Goal: Transaction & Acquisition: Book appointment/travel/reservation

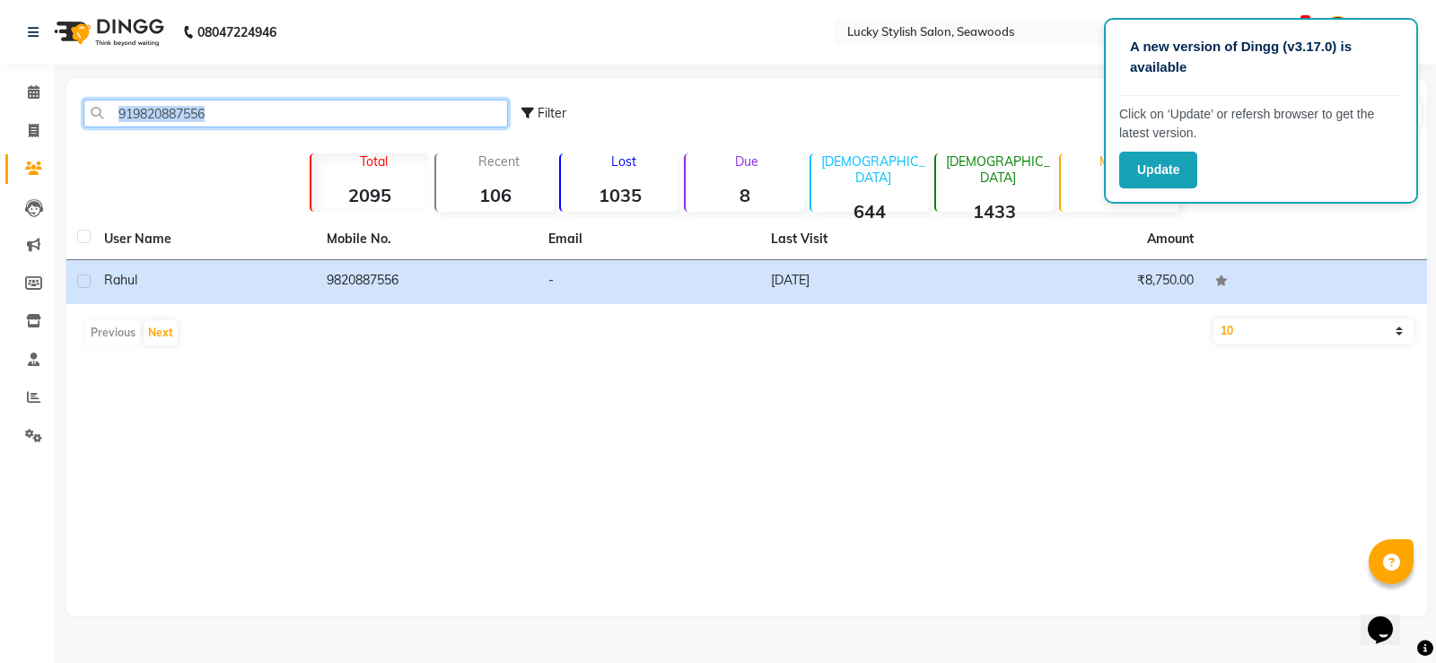
click at [332, 110] on input "919820887556" at bounding box center [295, 114] width 425 height 28
paste input "004078555"
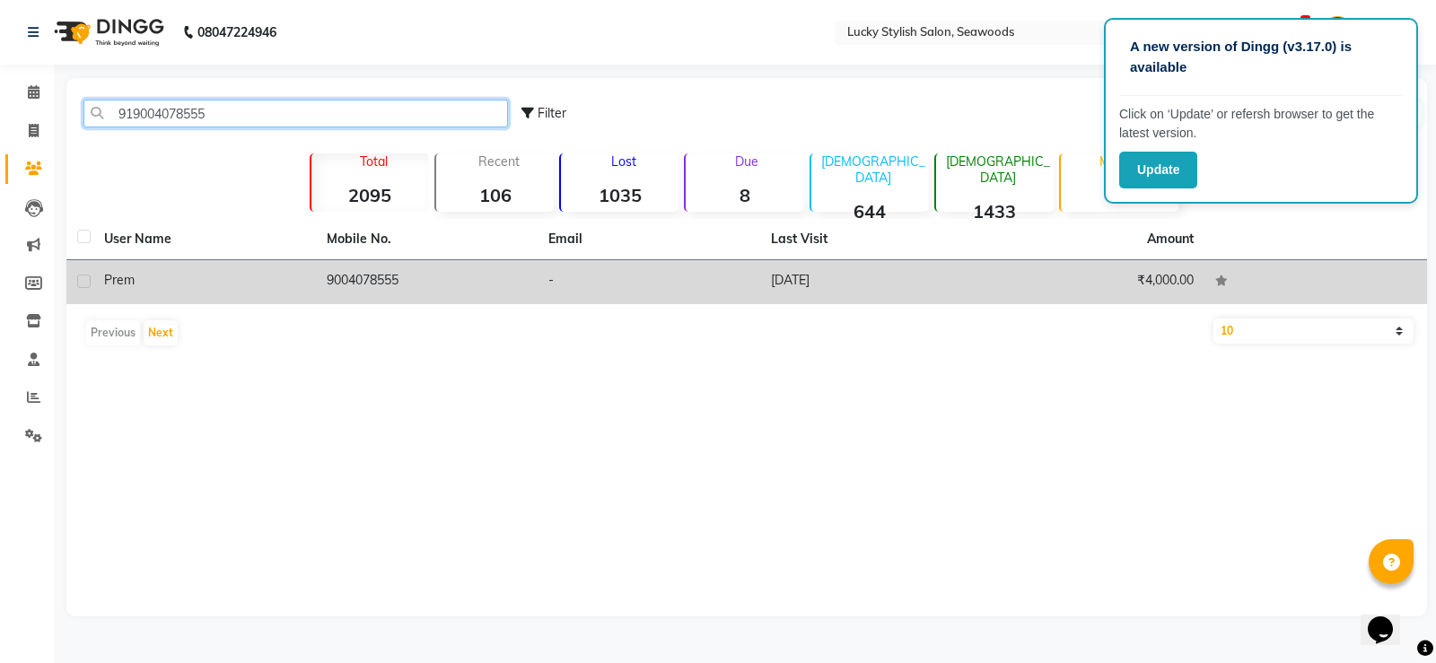
type input "919004078555"
click at [804, 289] on td "[DATE]" at bounding box center [871, 282] width 223 height 44
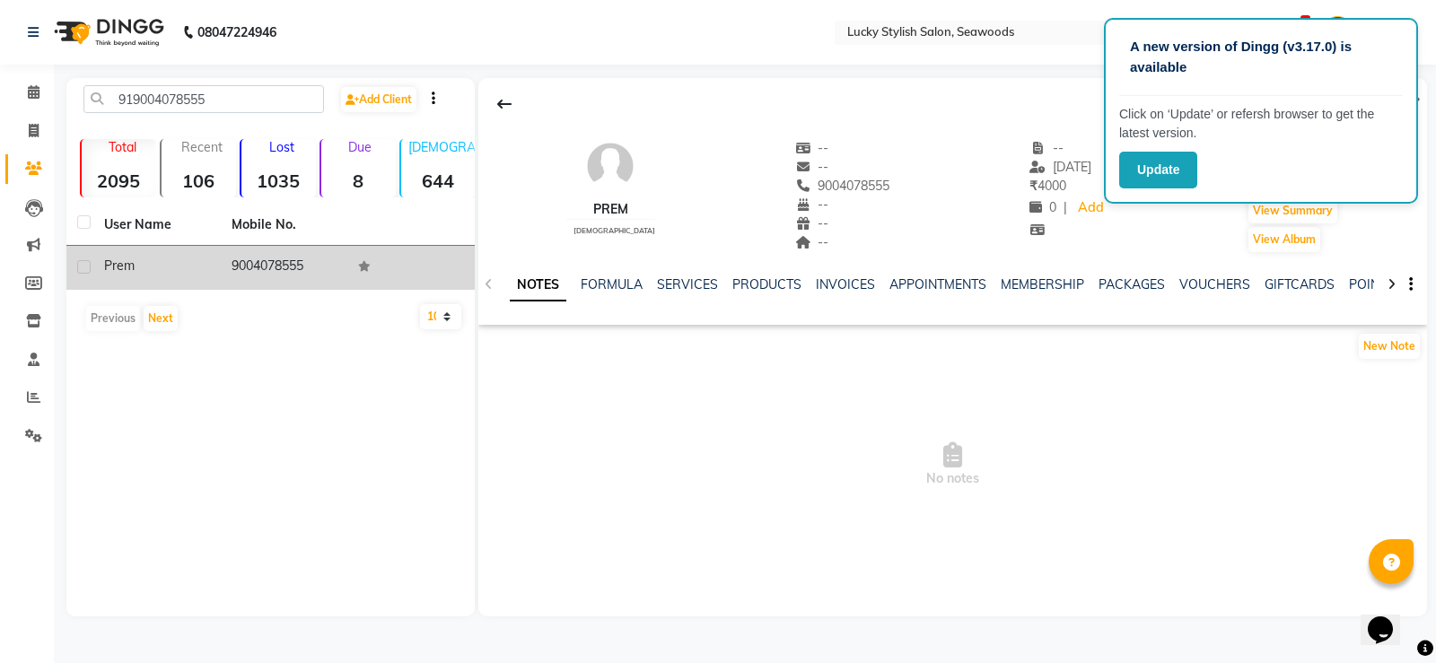
click at [870, 194] on div "Prem [DEMOGRAPHIC_DATA] -- -- 9004078555 -- -- -- -- [DATE] ₹ 4000 0 | Add Appo…" at bounding box center [952, 187] width 949 height 133
click at [843, 187] on span "9004078555" at bounding box center [842, 186] width 95 height 16
copy span "9004078555"
click at [34, 84] on span at bounding box center [33, 93] width 31 height 21
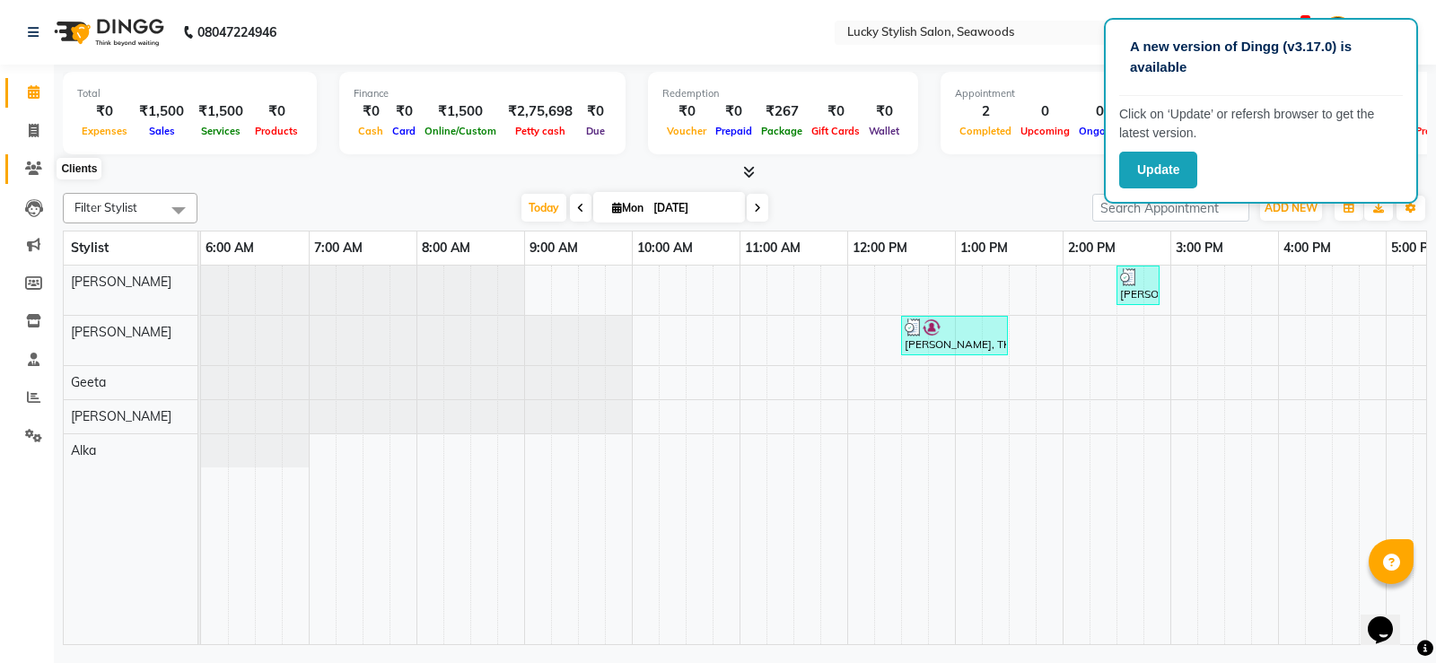
click at [31, 163] on icon at bounding box center [33, 168] width 17 height 13
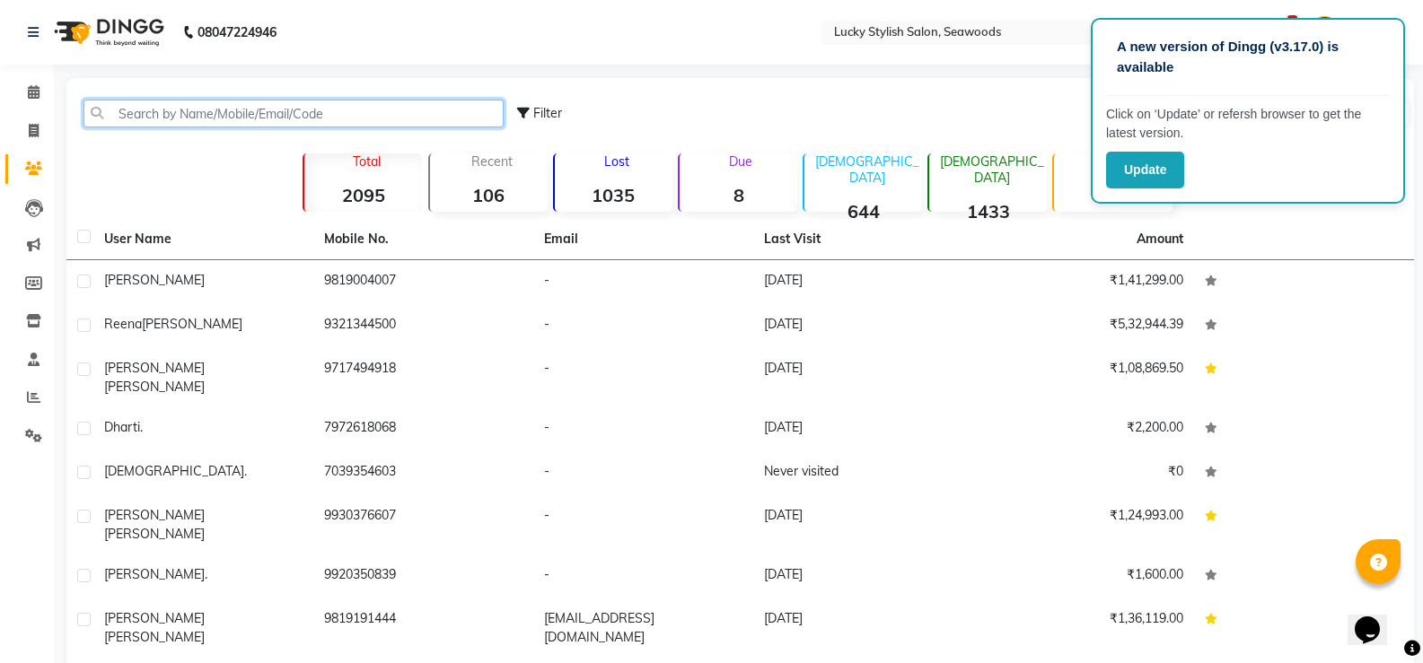
click at [148, 109] on input "text" at bounding box center [293, 114] width 420 height 28
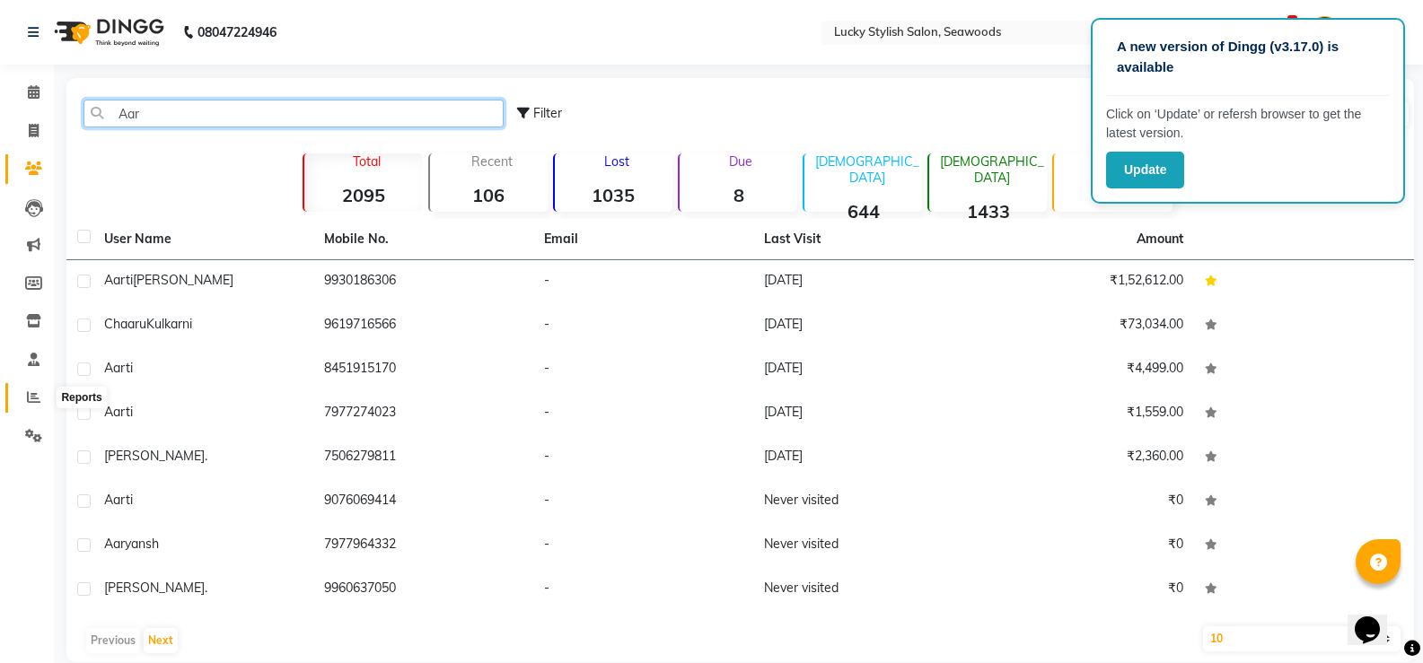
type input "Aar"
click at [36, 398] on icon at bounding box center [33, 396] width 13 height 13
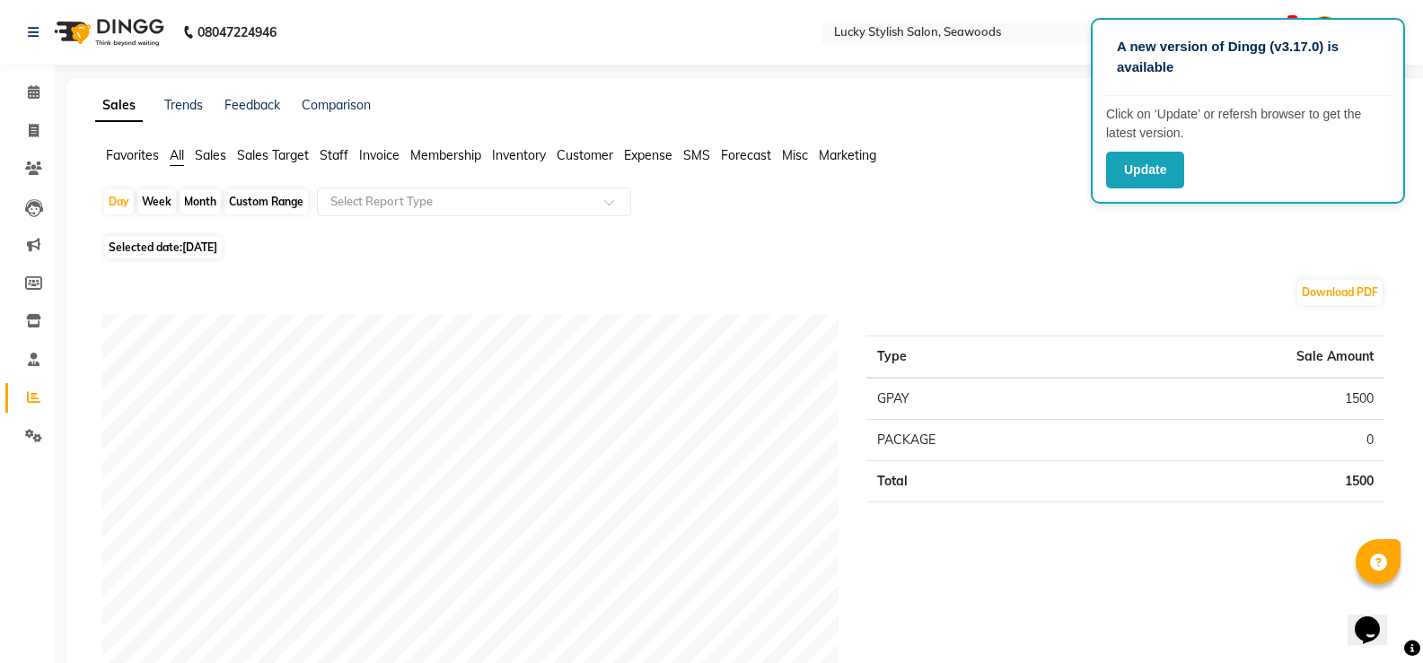
click at [326, 153] on span "Staff" at bounding box center [334, 155] width 29 height 16
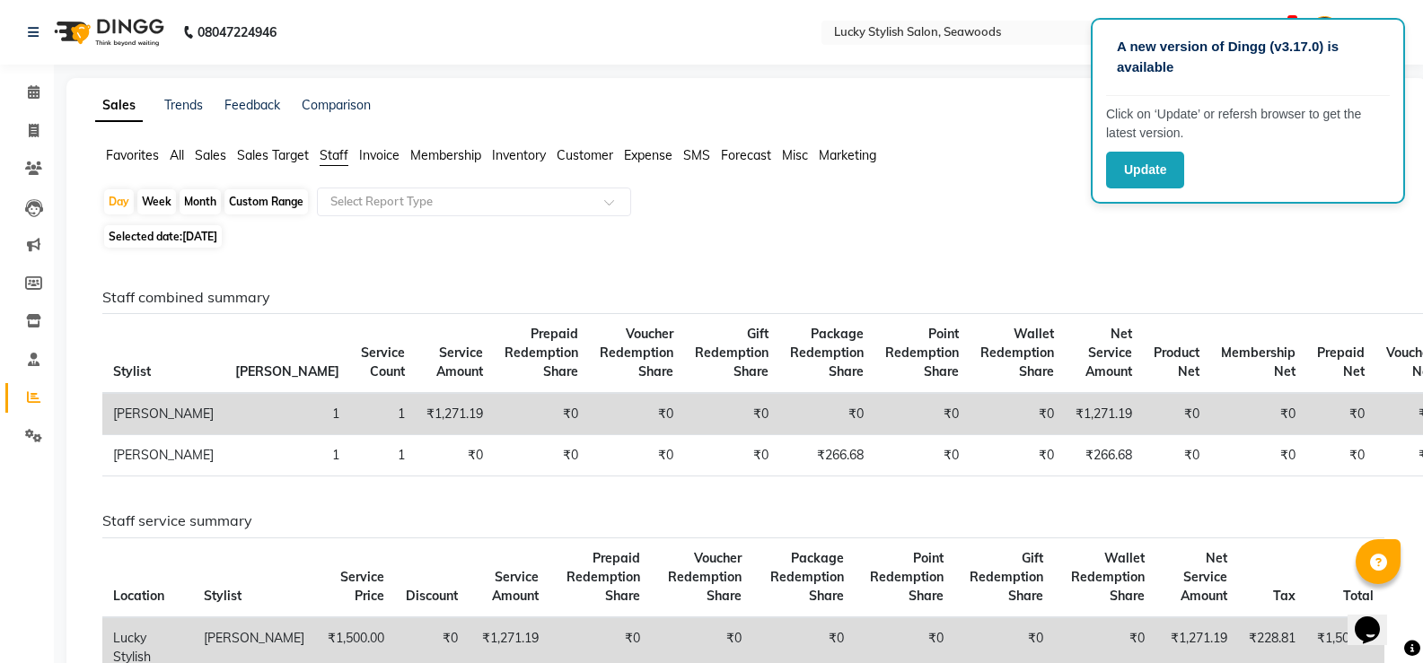
click at [261, 203] on div "Custom Range" at bounding box center [265, 201] width 83 height 25
select select "9"
select select "2025"
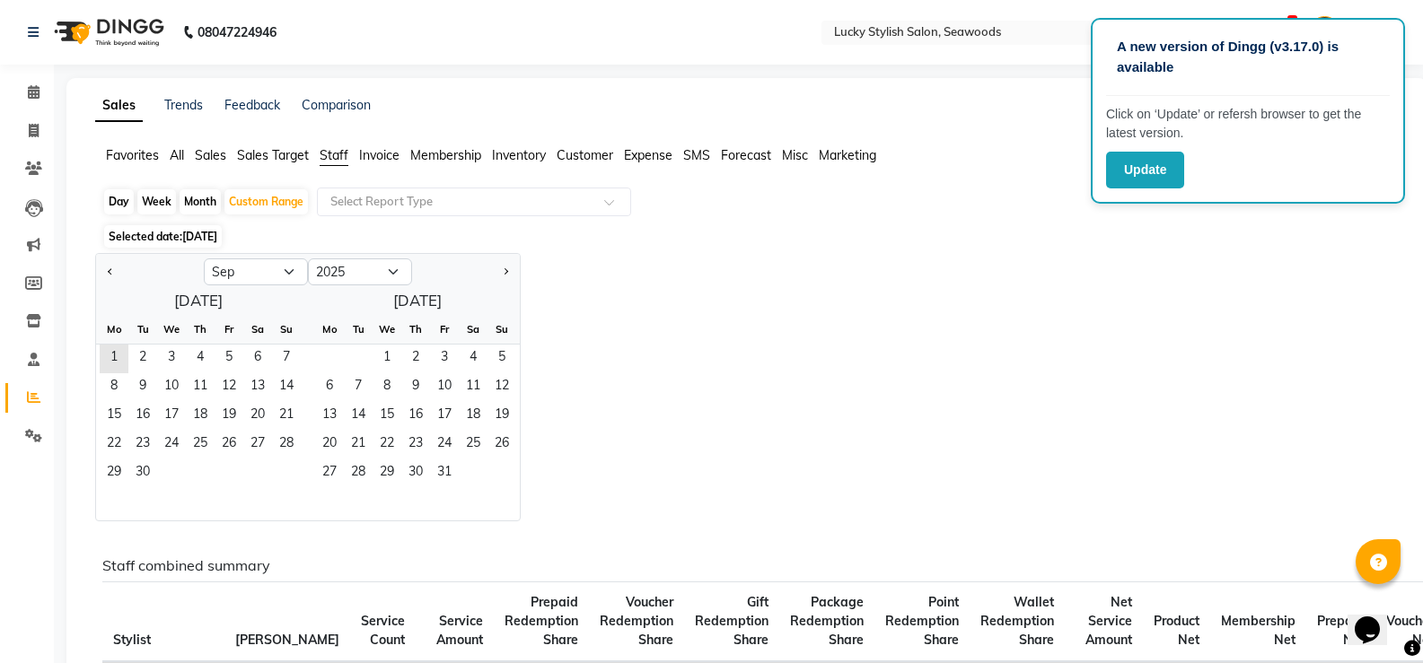
click at [201, 210] on div "Month" at bounding box center [200, 201] width 41 height 25
select select "9"
select select "2025"
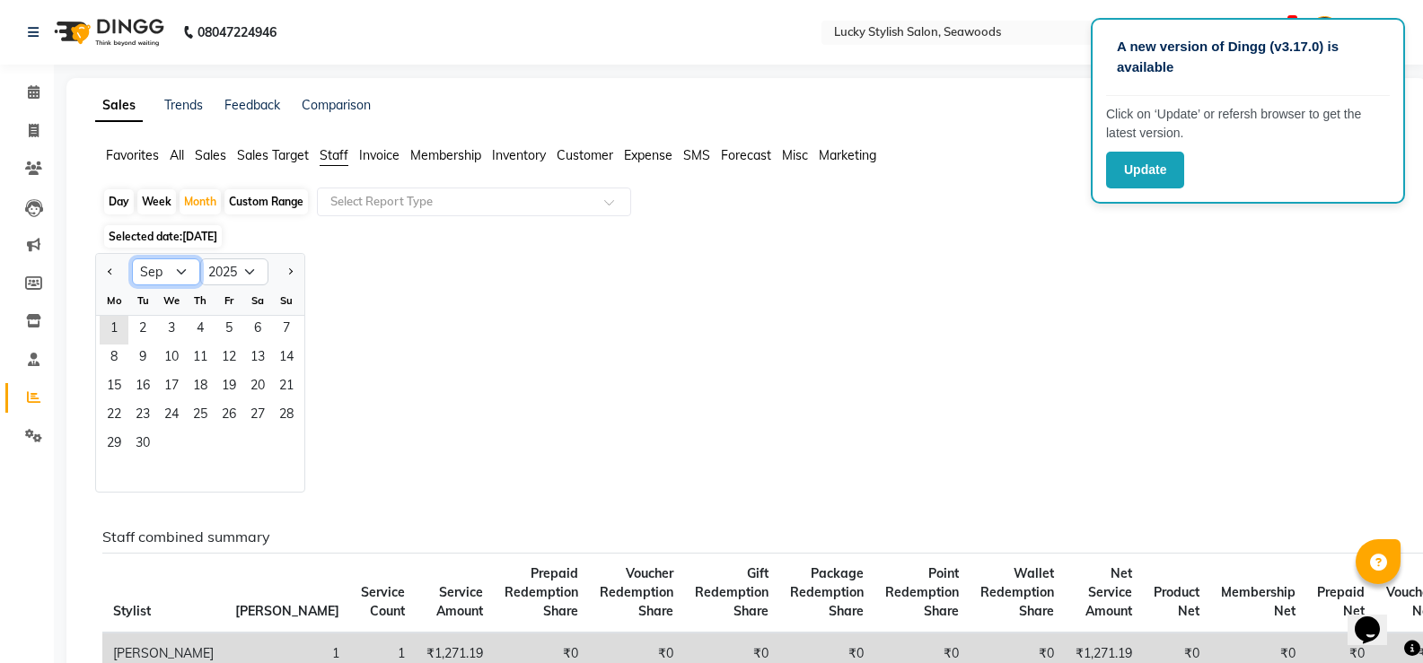
click at [184, 267] on select "Jan Feb Mar Apr May Jun [DATE] Aug Sep Oct Nov Dec" at bounding box center [166, 271] width 68 height 27
select select "8"
click at [132, 258] on select "Jan Feb Mar Apr May Jun [DATE] Aug Sep Oct Nov Dec" at bounding box center [166, 271] width 68 height 27
click at [230, 339] on span "1" at bounding box center [229, 330] width 29 height 29
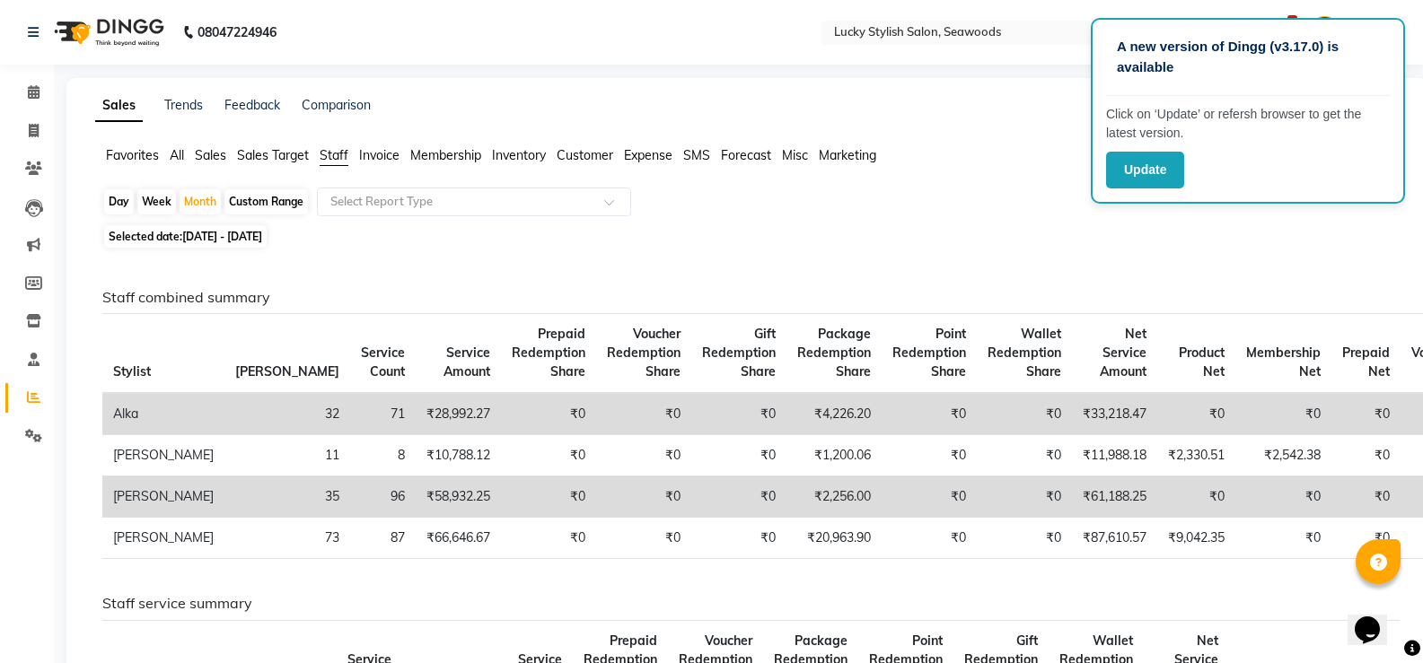
click at [1100, 146] on div "A new version of Dingg (v3.17.0) is available Click on ‘Update’ or refersh brow…" at bounding box center [1248, 111] width 314 height 186
click at [43, 94] on span at bounding box center [33, 93] width 31 height 21
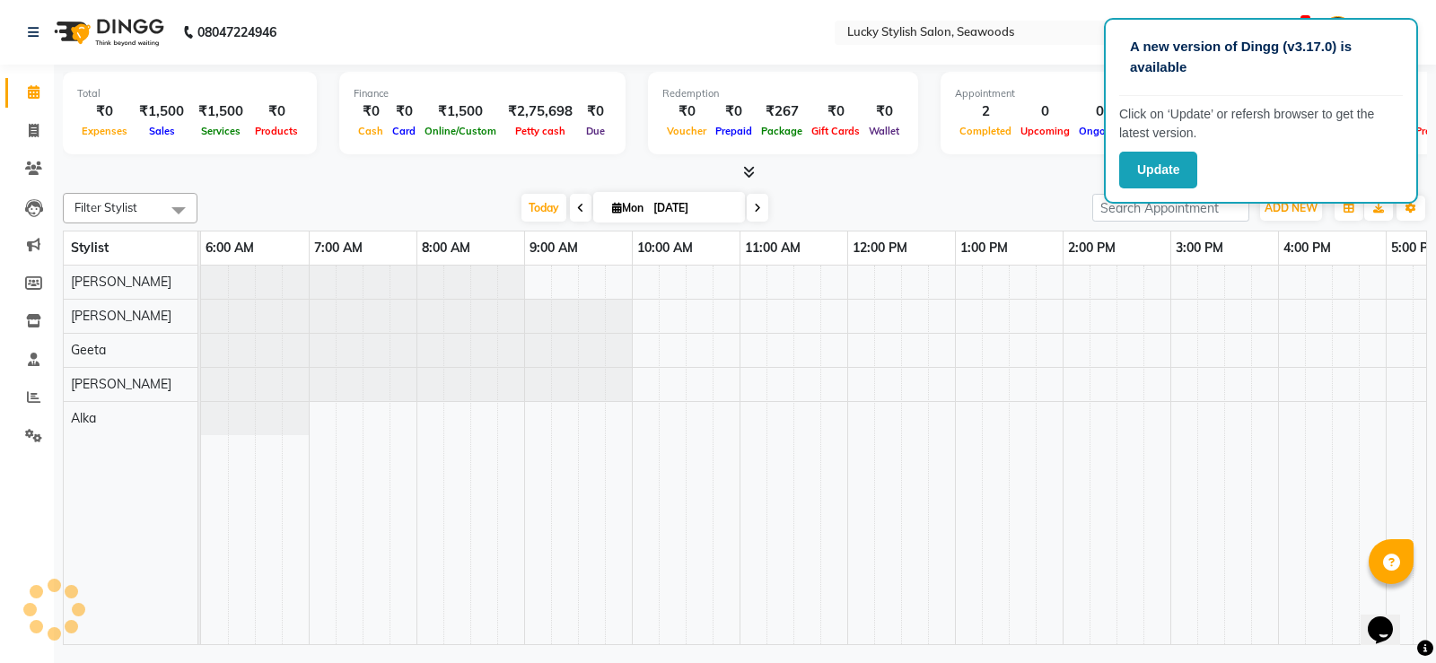
scroll to position [0, 606]
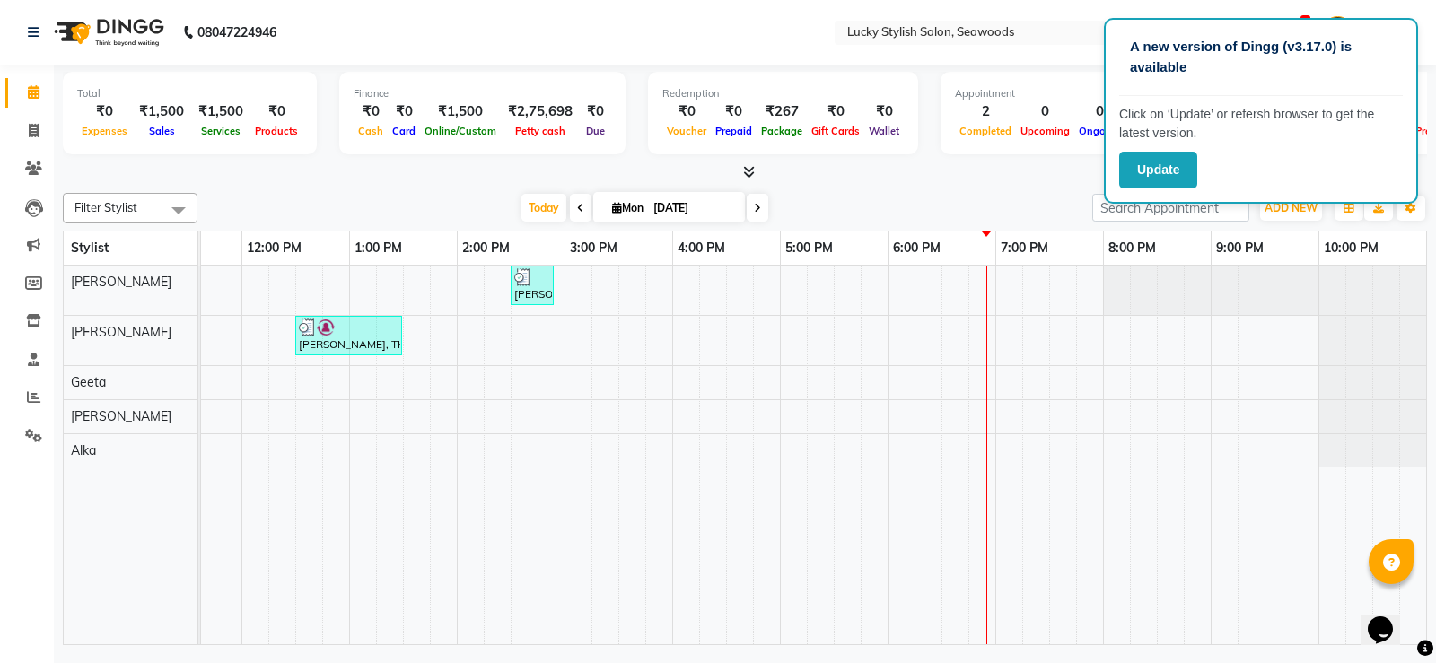
click at [629, 207] on span "Mon" at bounding box center [628, 207] width 40 height 13
select select "9"
select select "2025"
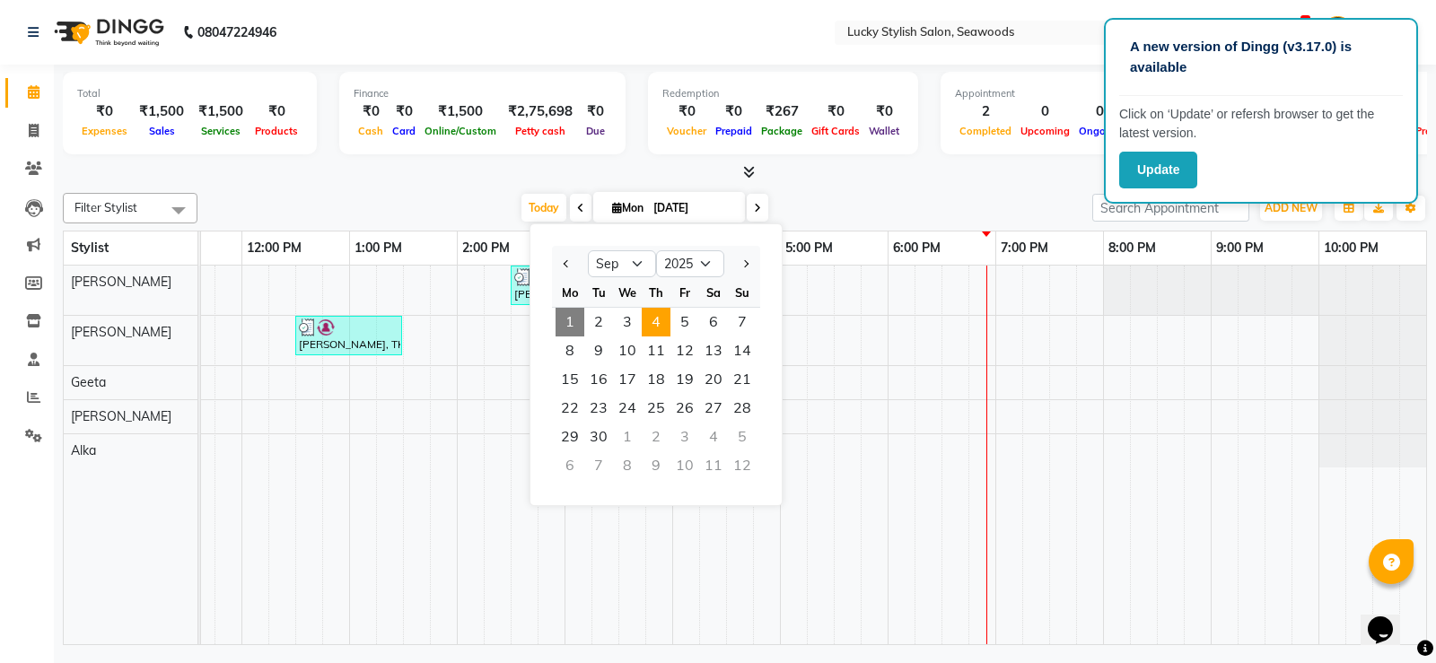
click at [668, 321] on span "4" at bounding box center [656, 322] width 29 height 29
type input "[DATE]"
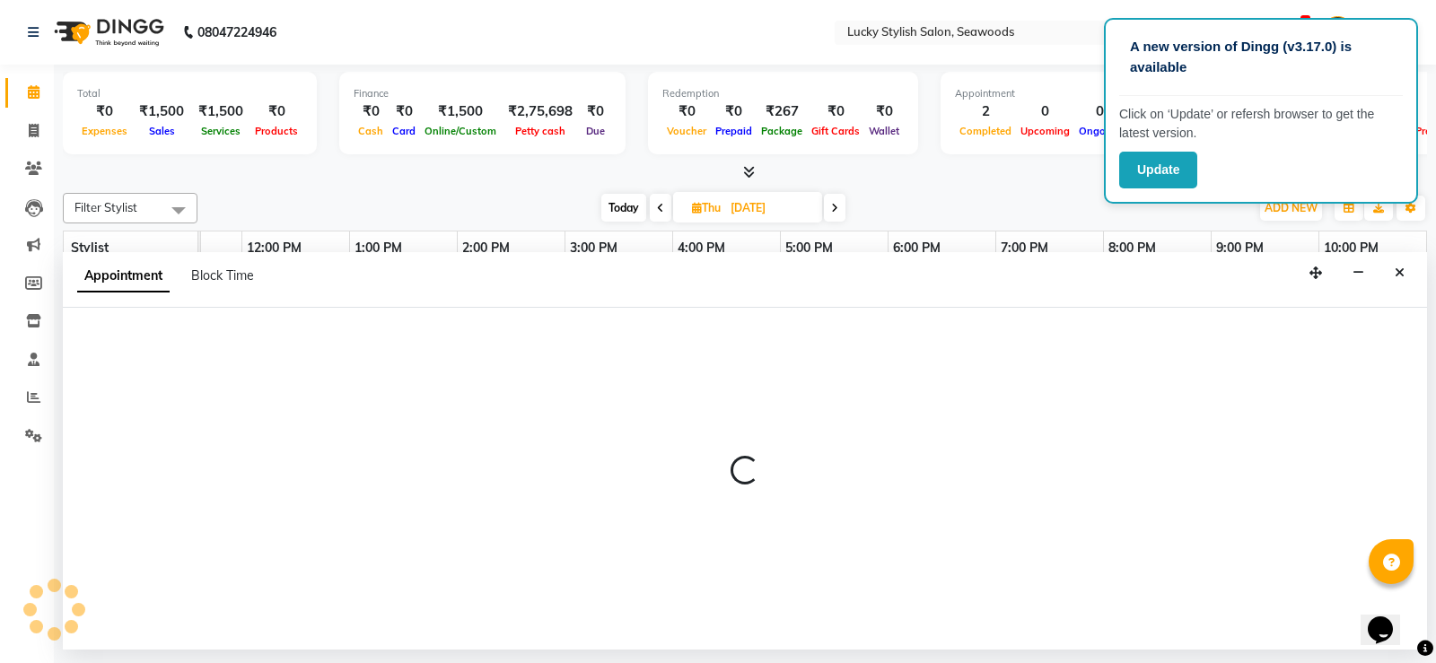
select select "10014"
select select "1200"
select select "tentative"
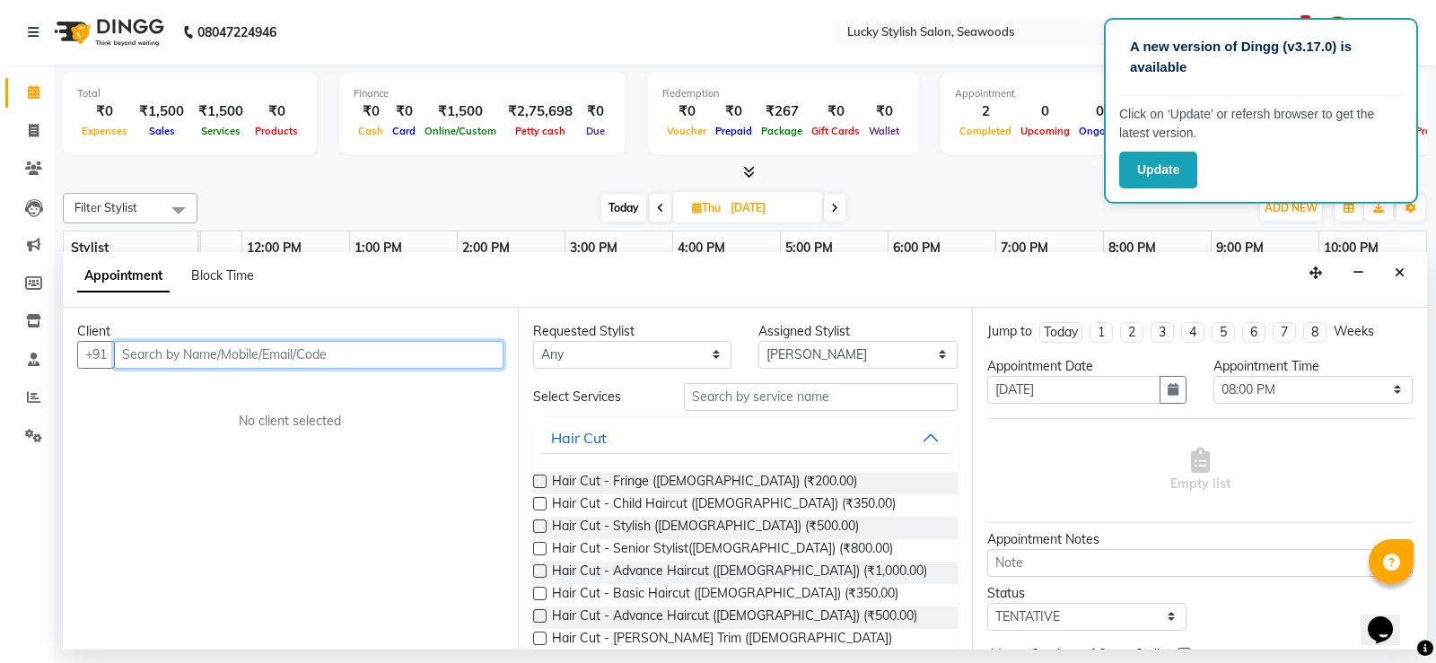
paste input "919702999255"
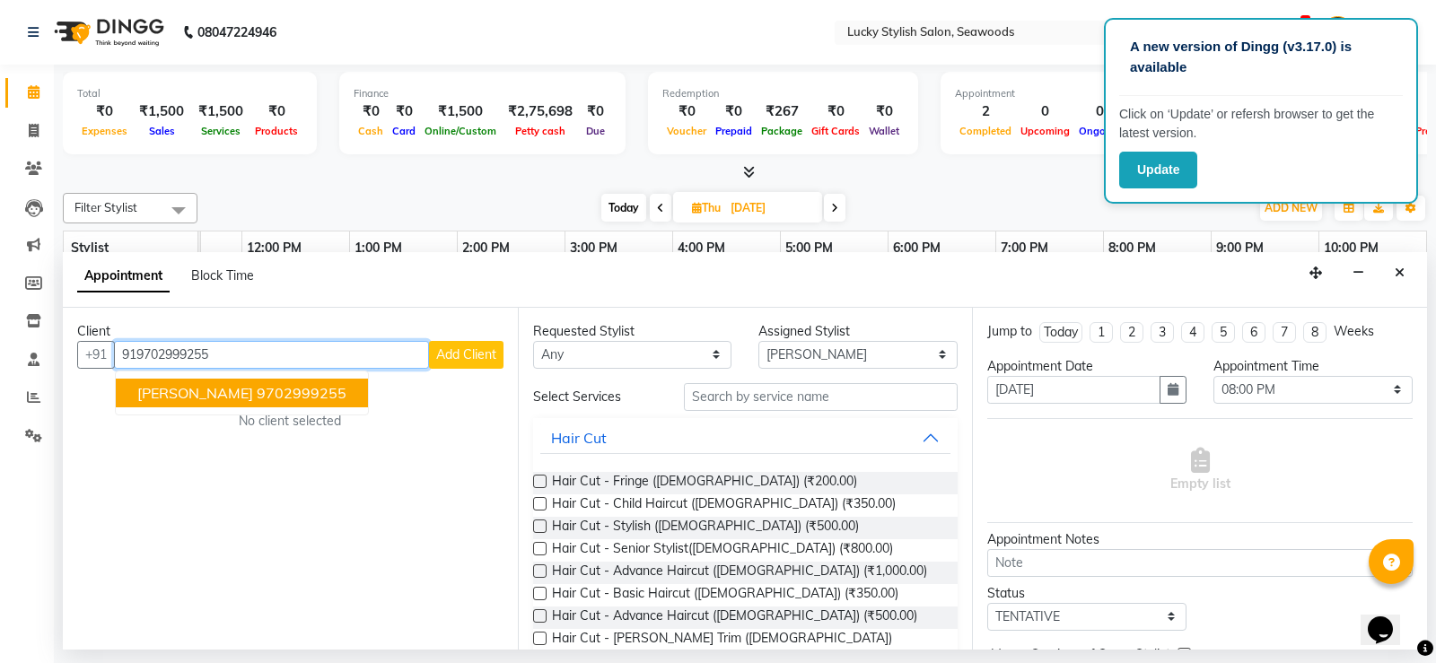
click at [322, 386] on ngb-highlight "9702999255" at bounding box center [302, 393] width 90 height 18
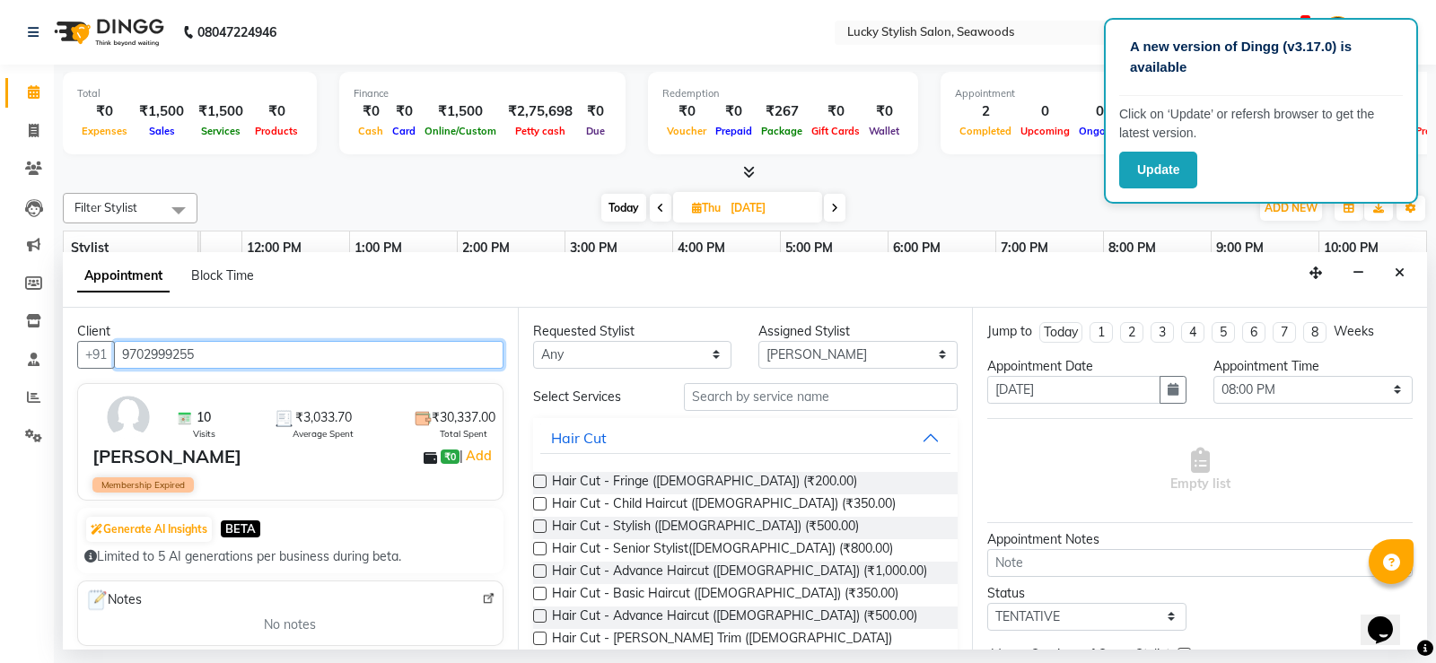
type input "9702999255"
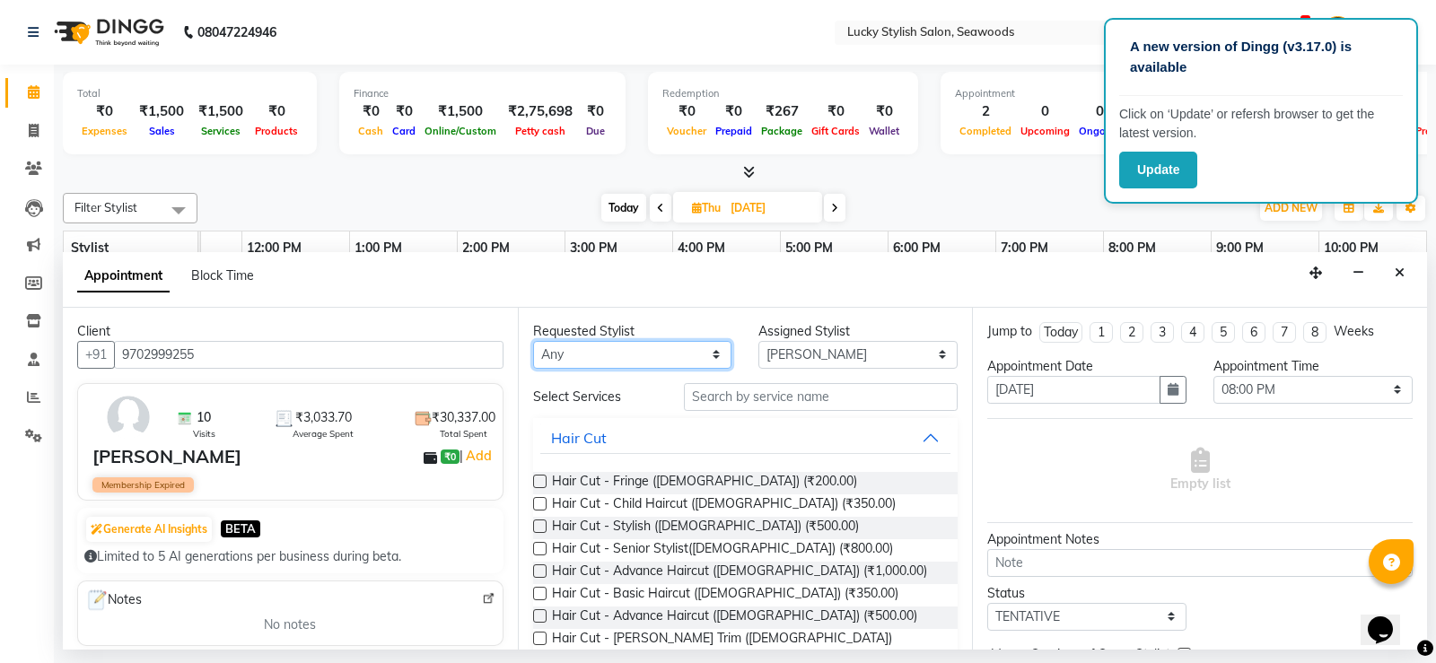
click at [650, 346] on select "Any Alka [PERSON_NAME] Geeta [PERSON_NAME]" at bounding box center [632, 355] width 199 height 28
select select "10014"
click at [533, 341] on select "Any Alka [PERSON_NAME] Geeta [PERSON_NAME]" at bounding box center [632, 355] width 199 height 28
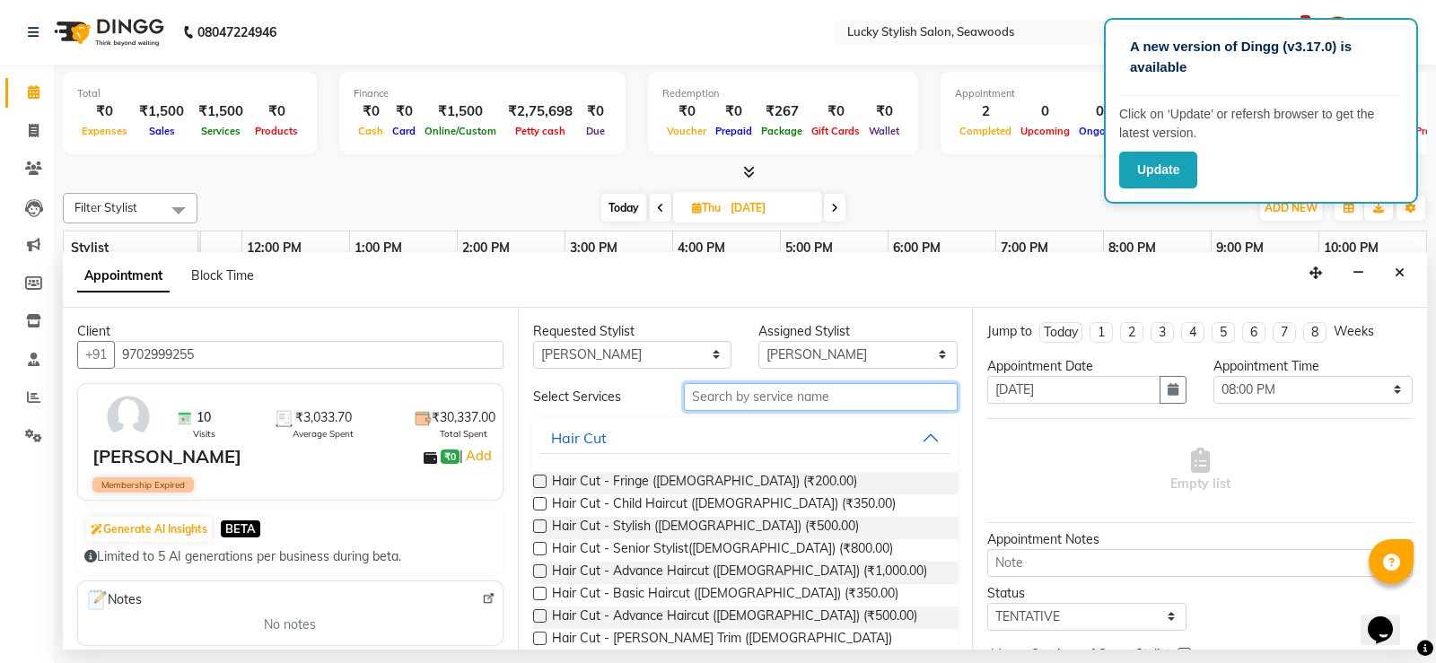
click at [771, 403] on input "text" at bounding box center [821, 397] width 275 height 28
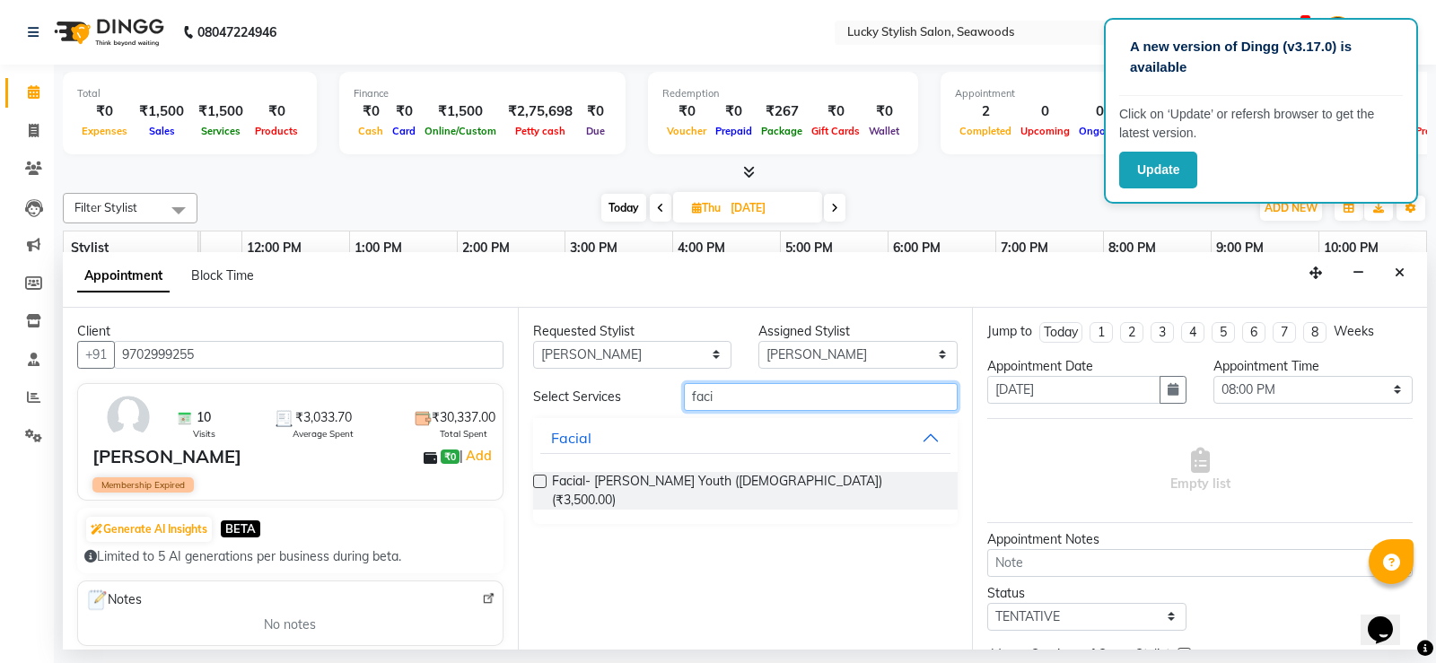
type input "faci"
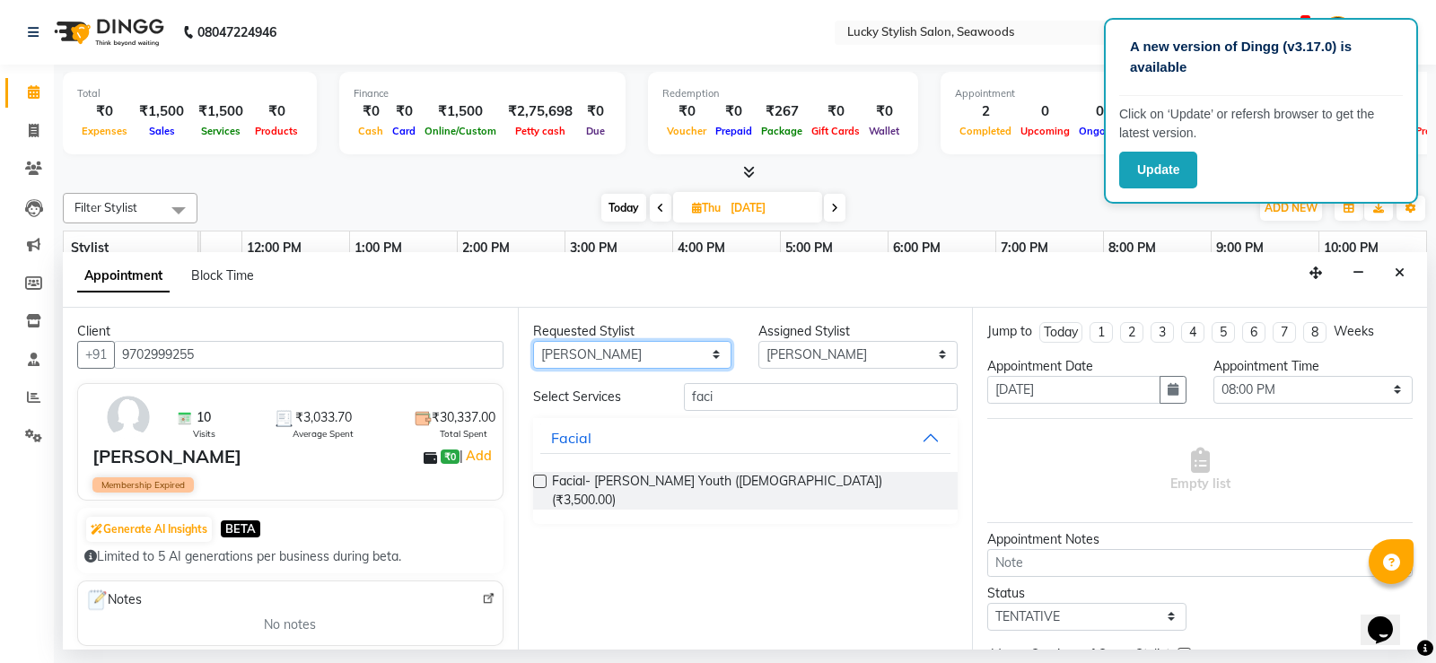
click at [670, 360] on select "Any Alka [PERSON_NAME] Geeta [PERSON_NAME]" at bounding box center [632, 355] width 199 height 28
select select "87853"
click at [533, 341] on select "Any Alka [PERSON_NAME] Geeta [PERSON_NAME]" at bounding box center [632, 355] width 199 height 28
select select "87853"
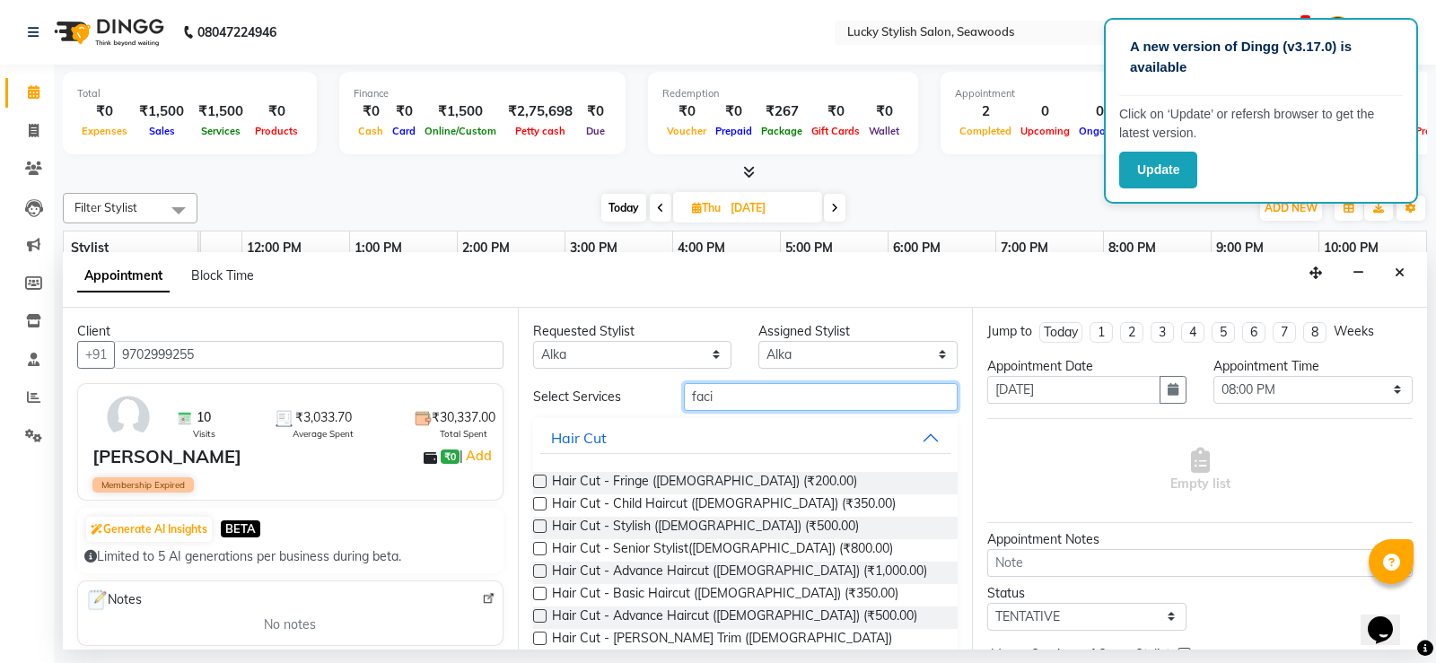
click at [726, 399] on input "faci" at bounding box center [821, 397] width 275 height 28
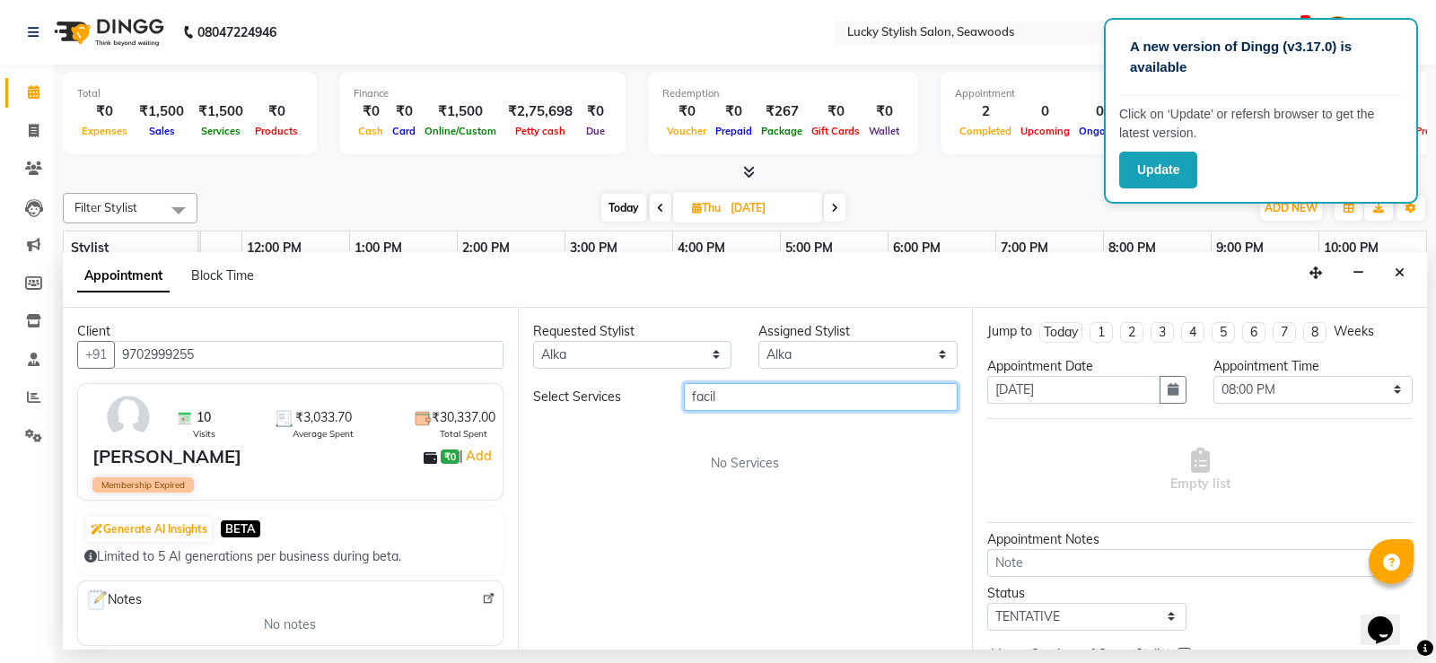
type input "faci"
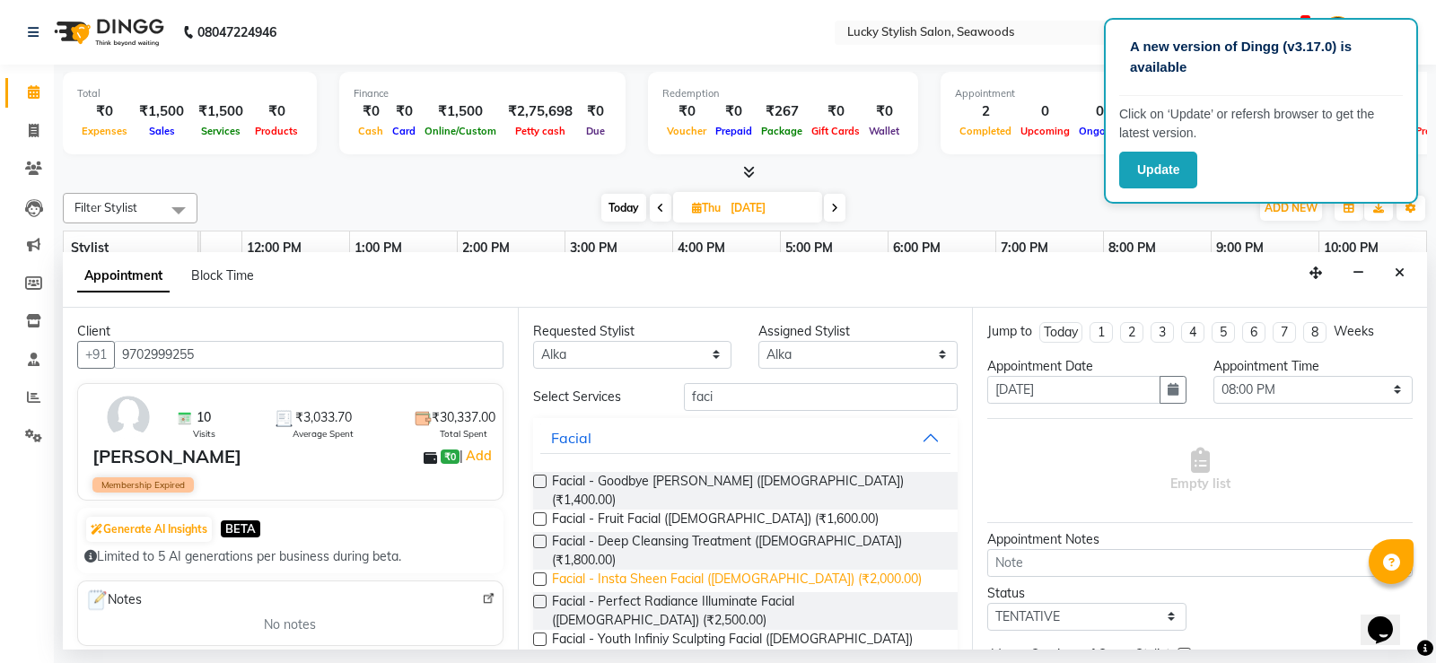
click at [761, 570] on span "Facial - Insta Sheen Facial ([DEMOGRAPHIC_DATA]) (₹2,000.00)" at bounding box center [737, 581] width 370 height 22
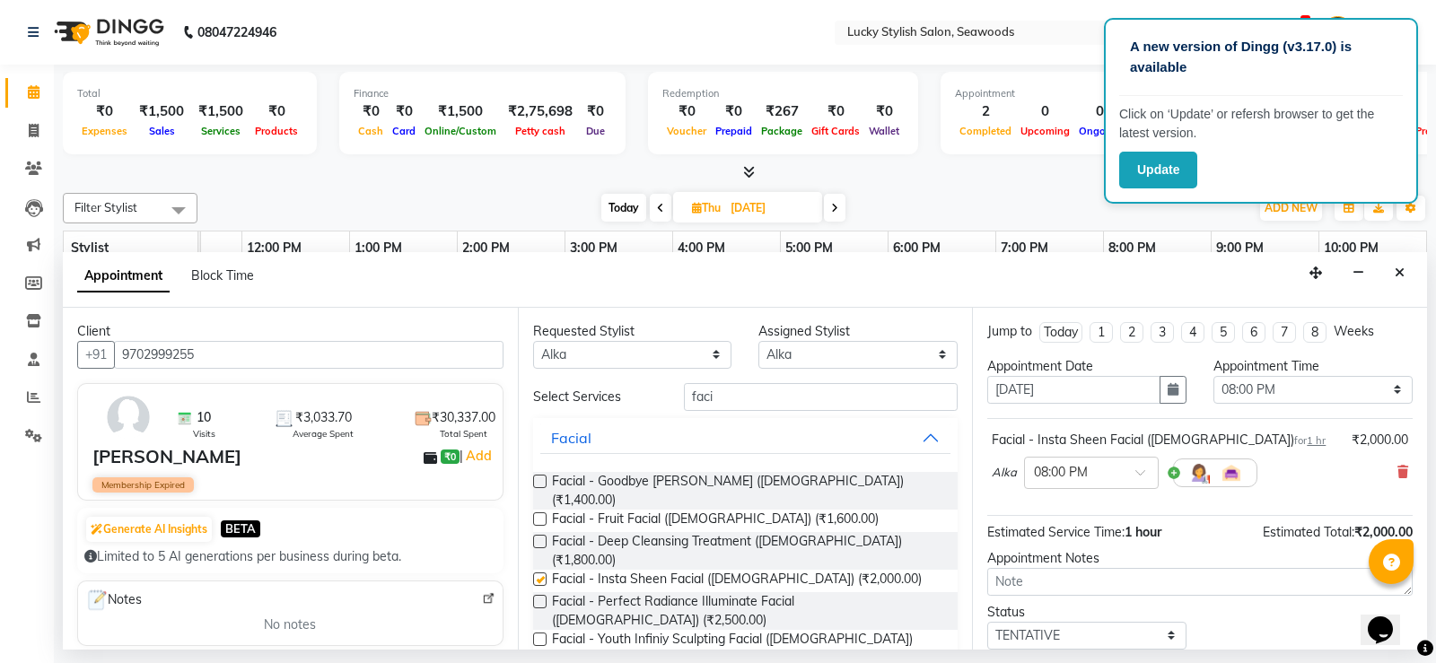
checkbox input "false"
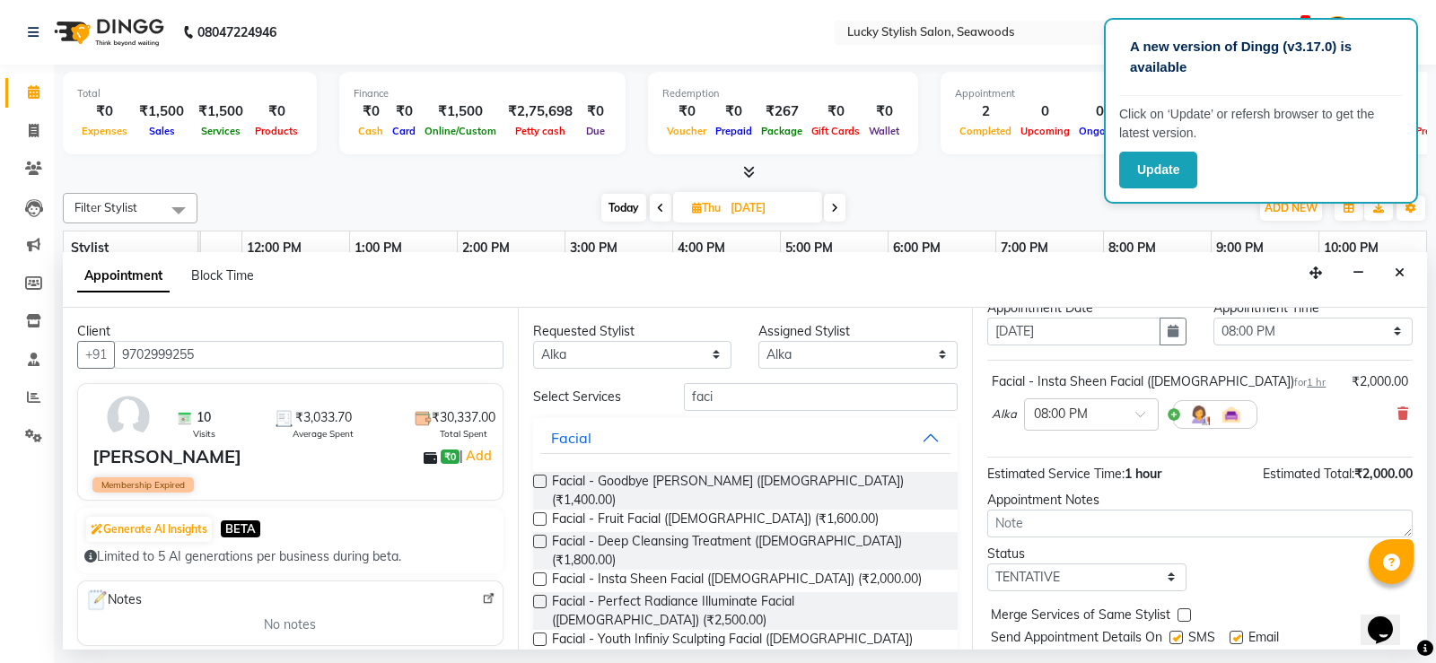
scroll to position [113, 0]
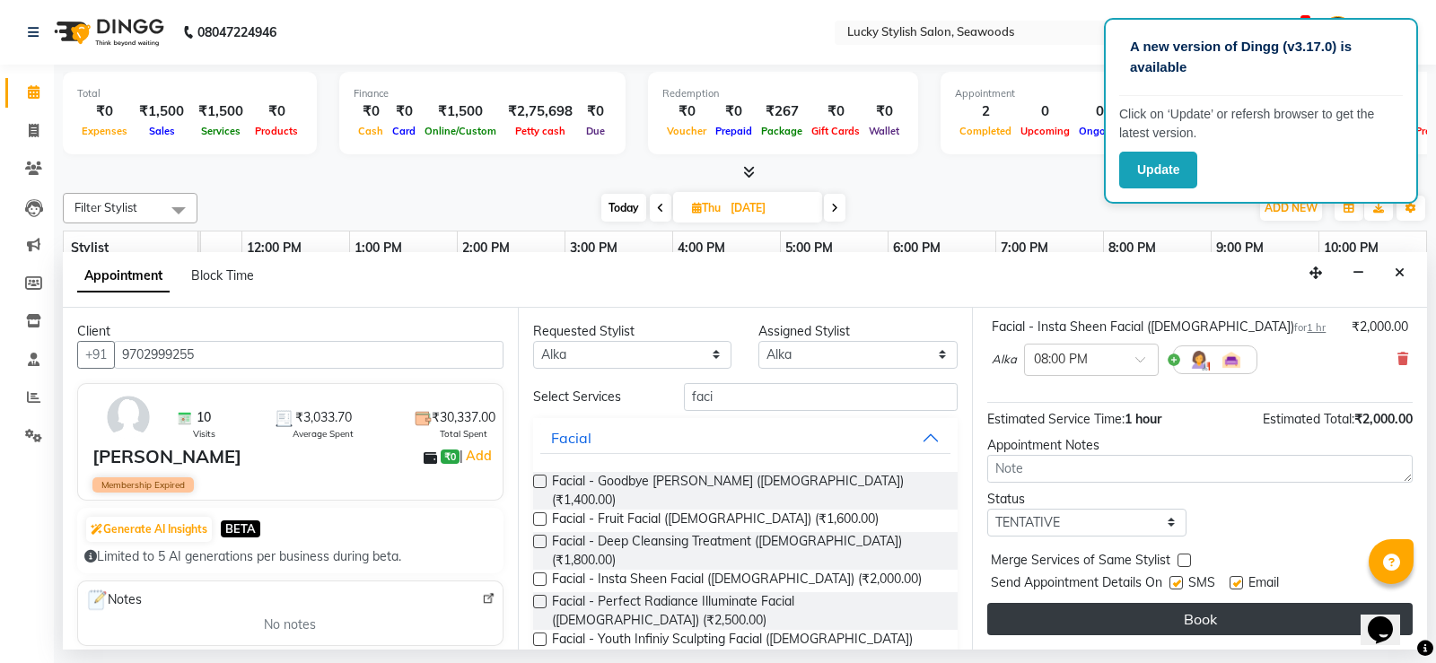
click at [1222, 618] on button "Book" at bounding box center [1199, 619] width 425 height 32
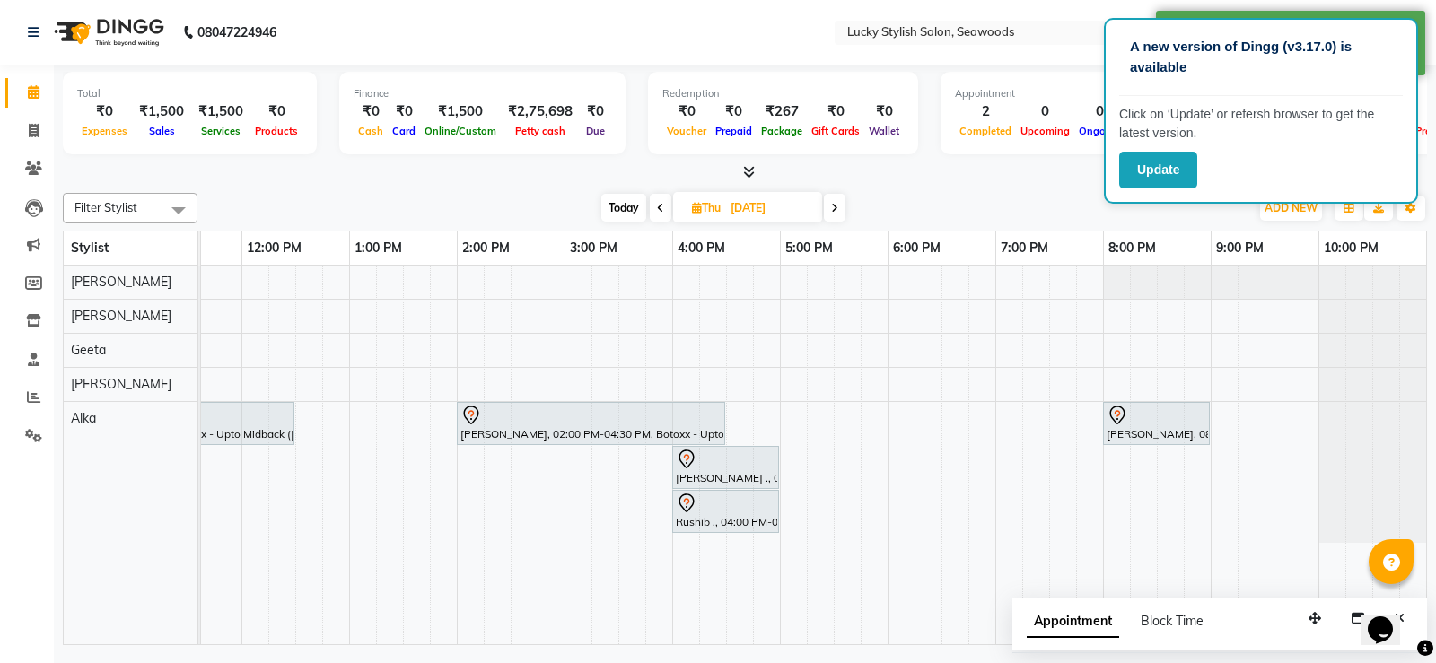
click at [631, 205] on span "Today" at bounding box center [623, 208] width 45 height 28
type input "[DATE]"
